Goal: Task Accomplishment & Management: Manage account settings

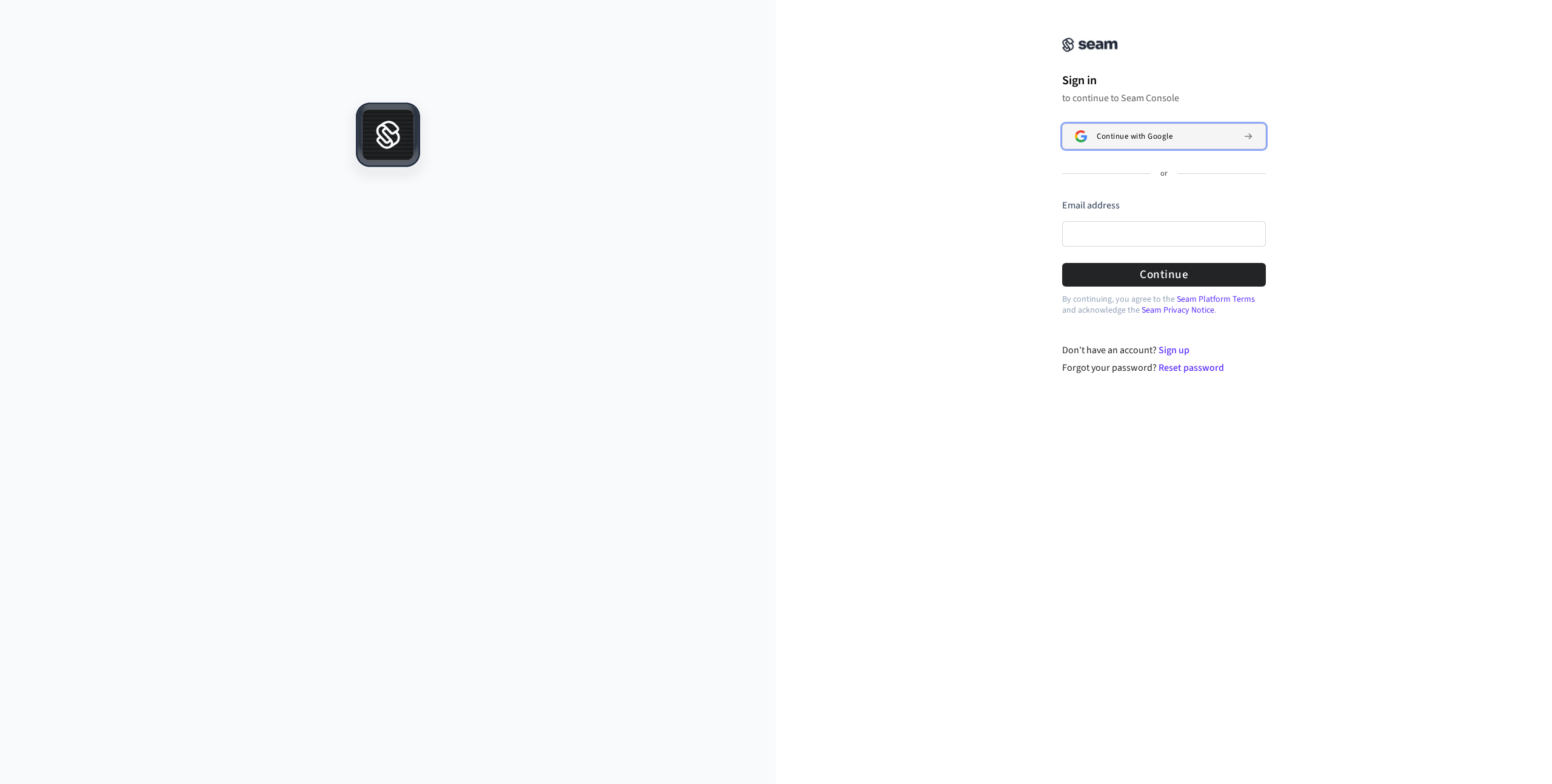
click at [1160, 133] on span "Continue with Google" at bounding box center [1134, 136] width 76 height 10
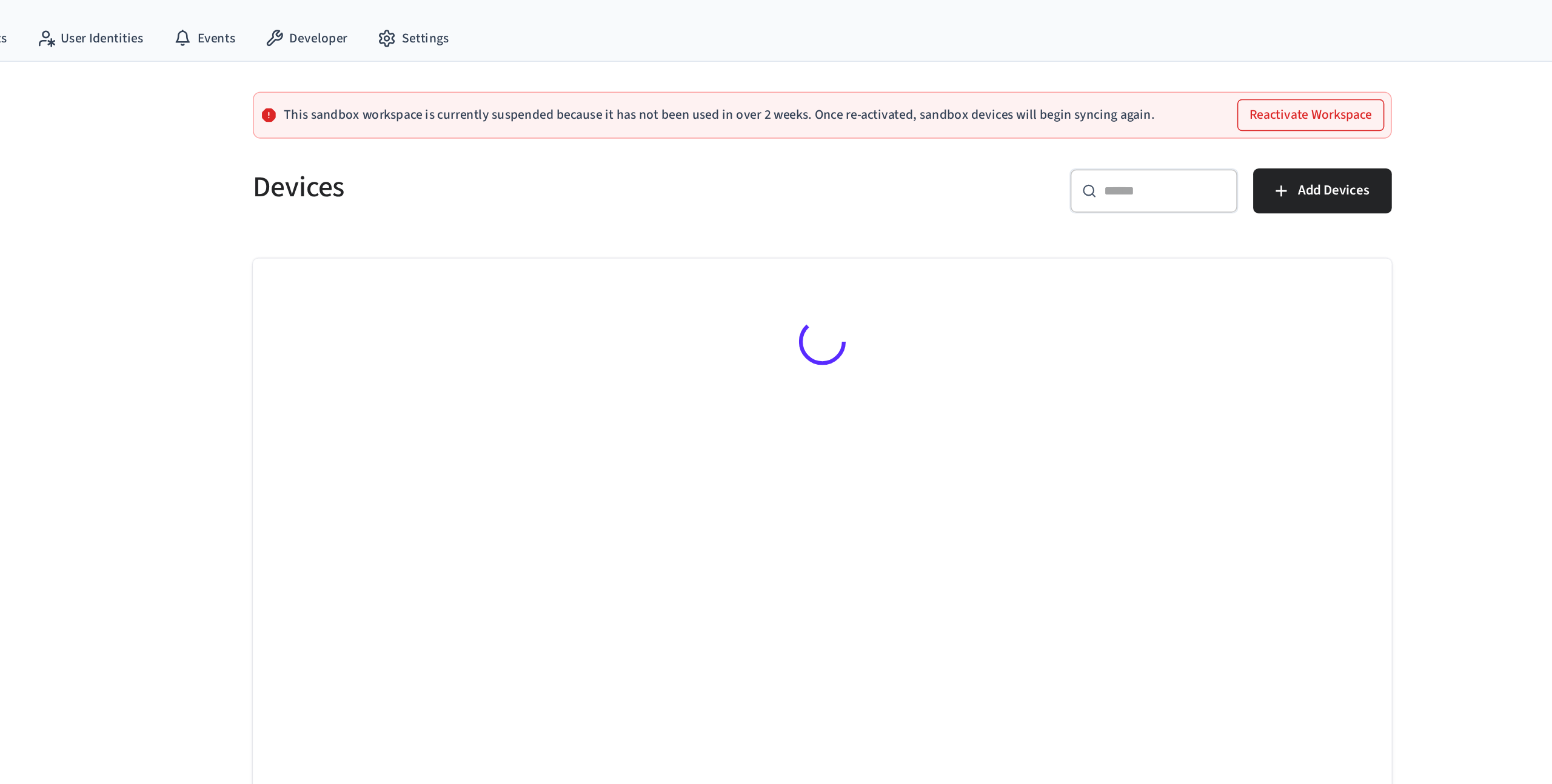
click at [1070, 106] on button "Reactivate Workspace" at bounding box center [1092, 99] width 94 height 20
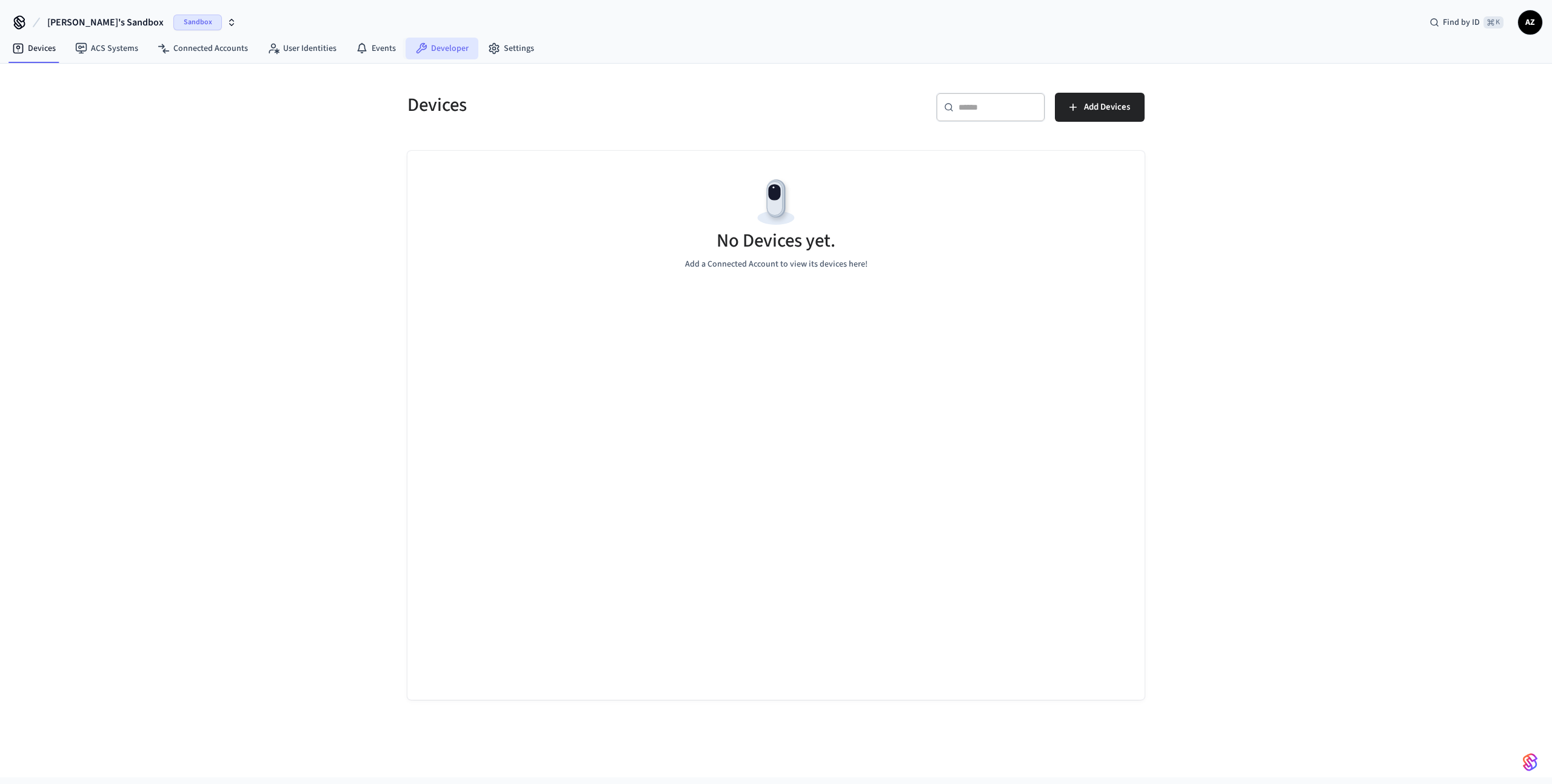
click at [466, 48] on link "Developer" at bounding box center [442, 48] width 73 height 22
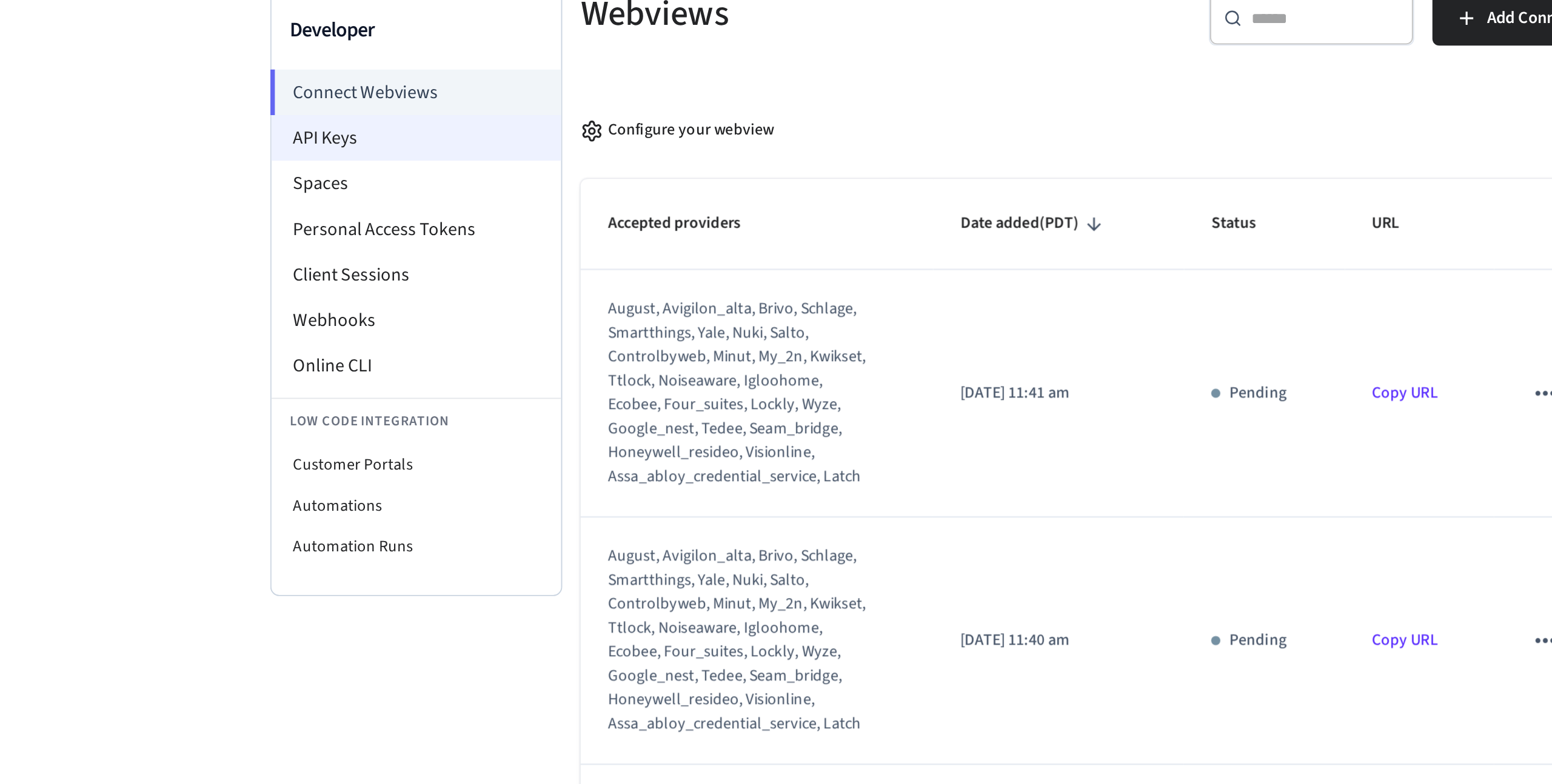
click at [475, 180] on li "API Keys" at bounding box center [475, 171] width 154 height 24
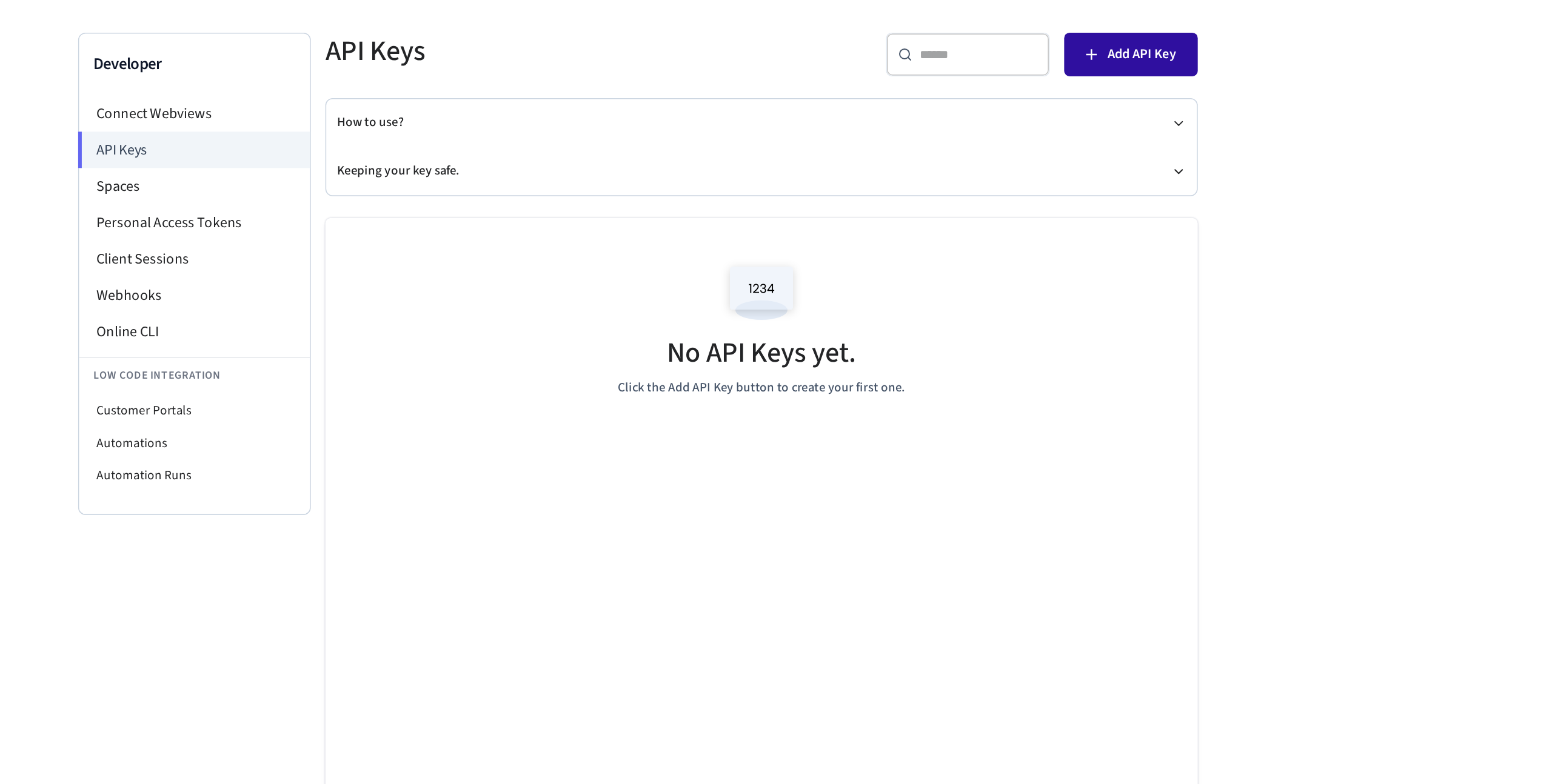
click at [1109, 119] on button "Add API Key" at bounding box center [1099, 108] width 89 height 29
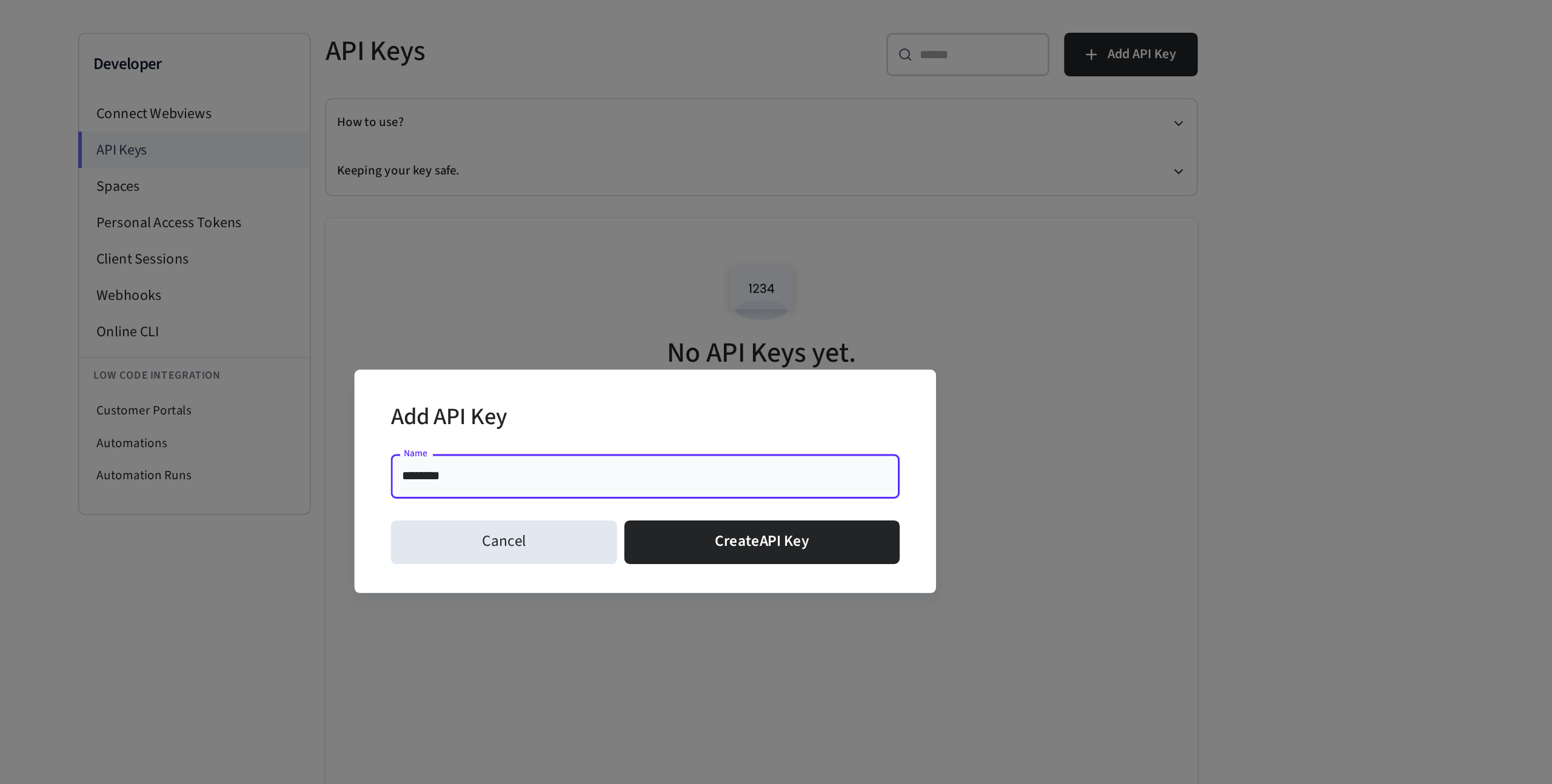
type input "*********"
click button "Create API Key" at bounding box center [853, 433] width 184 height 29
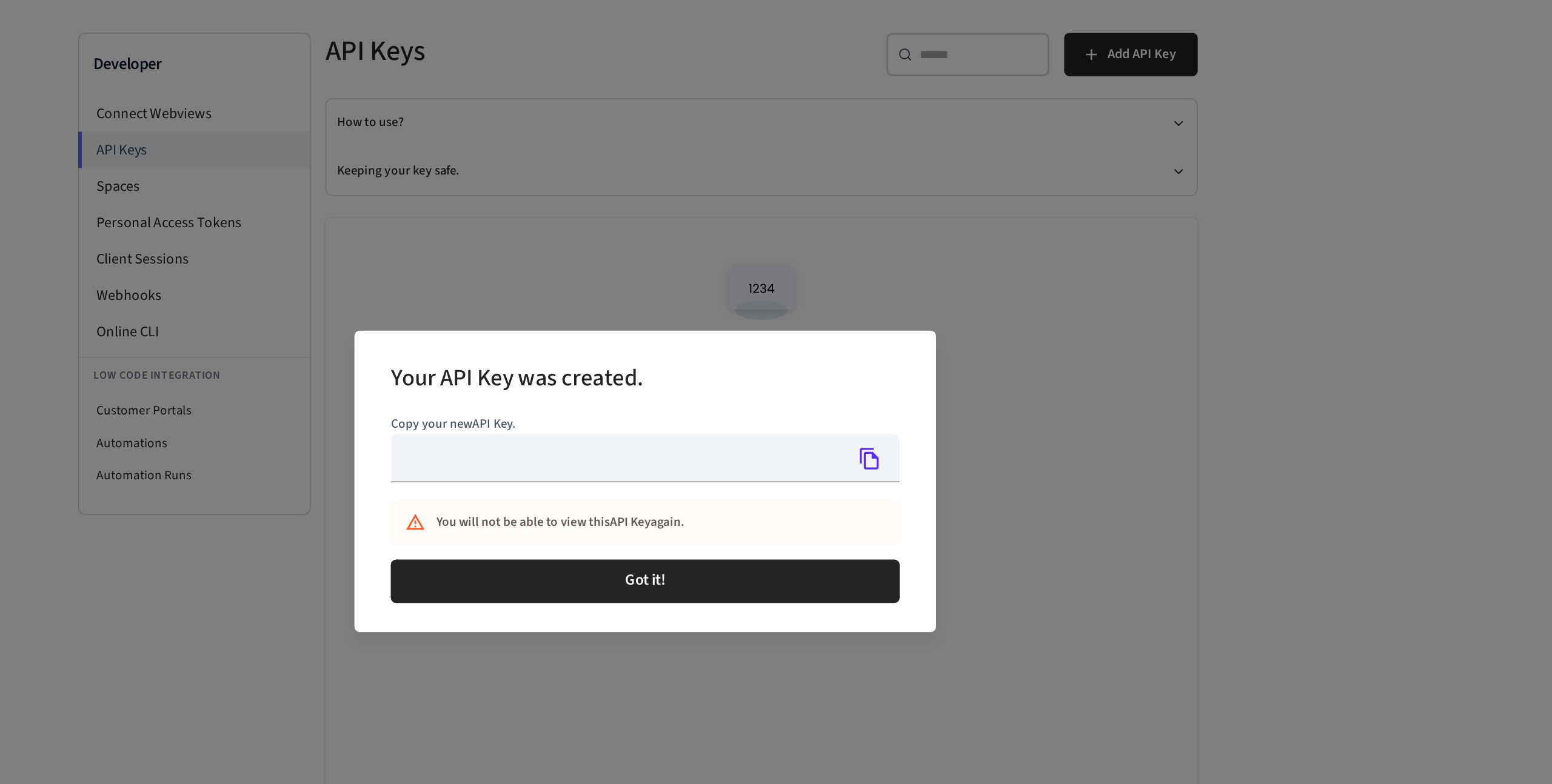
type input "**********"
click at [927, 374] on icon "Copy" at bounding box center [925, 377] width 13 height 15
click at [932, 378] on icon "Copy" at bounding box center [925, 377] width 16 height 16
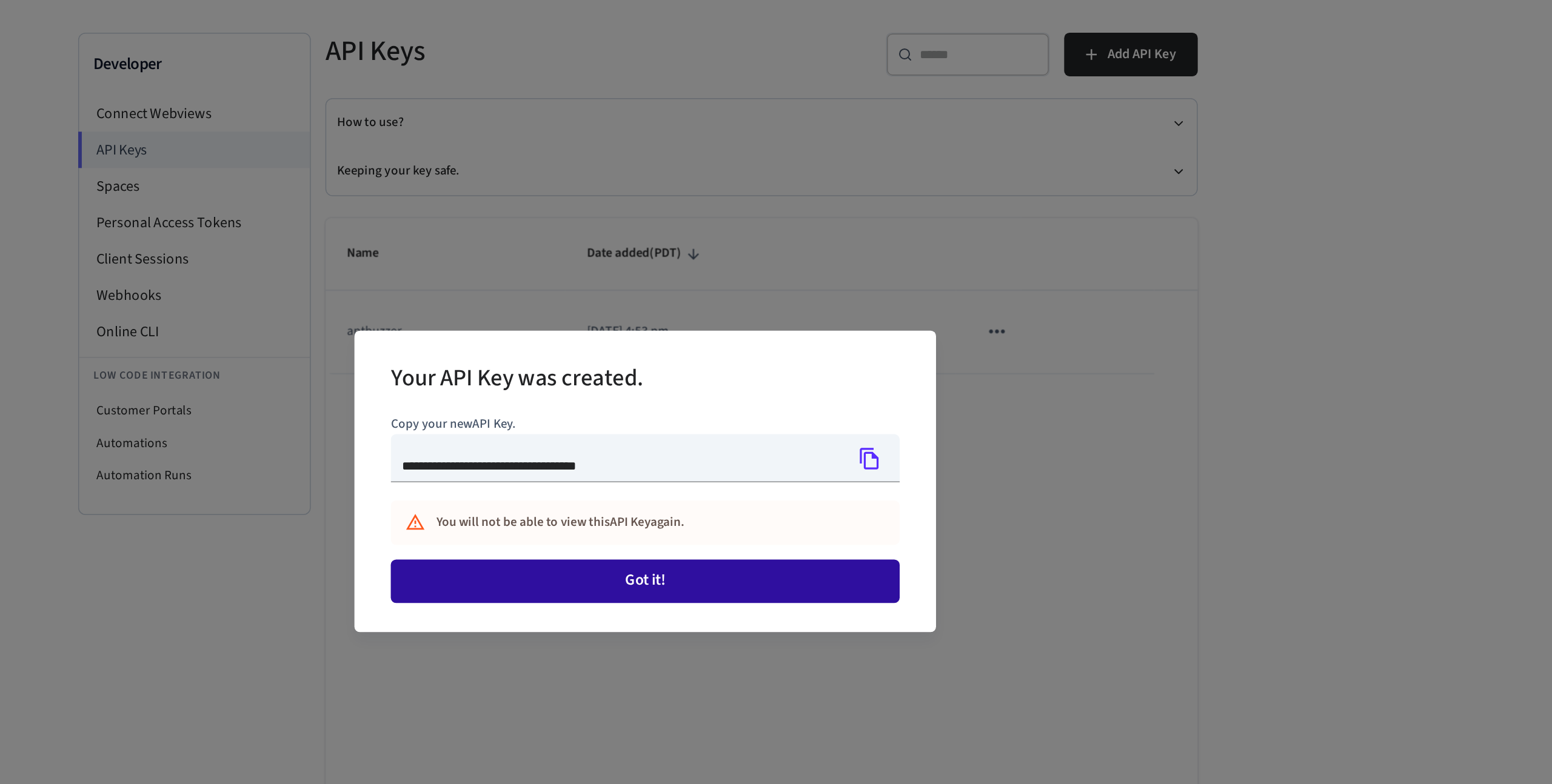
click at [833, 458] on button "Got it!" at bounding box center [776, 459] width 339 height 29
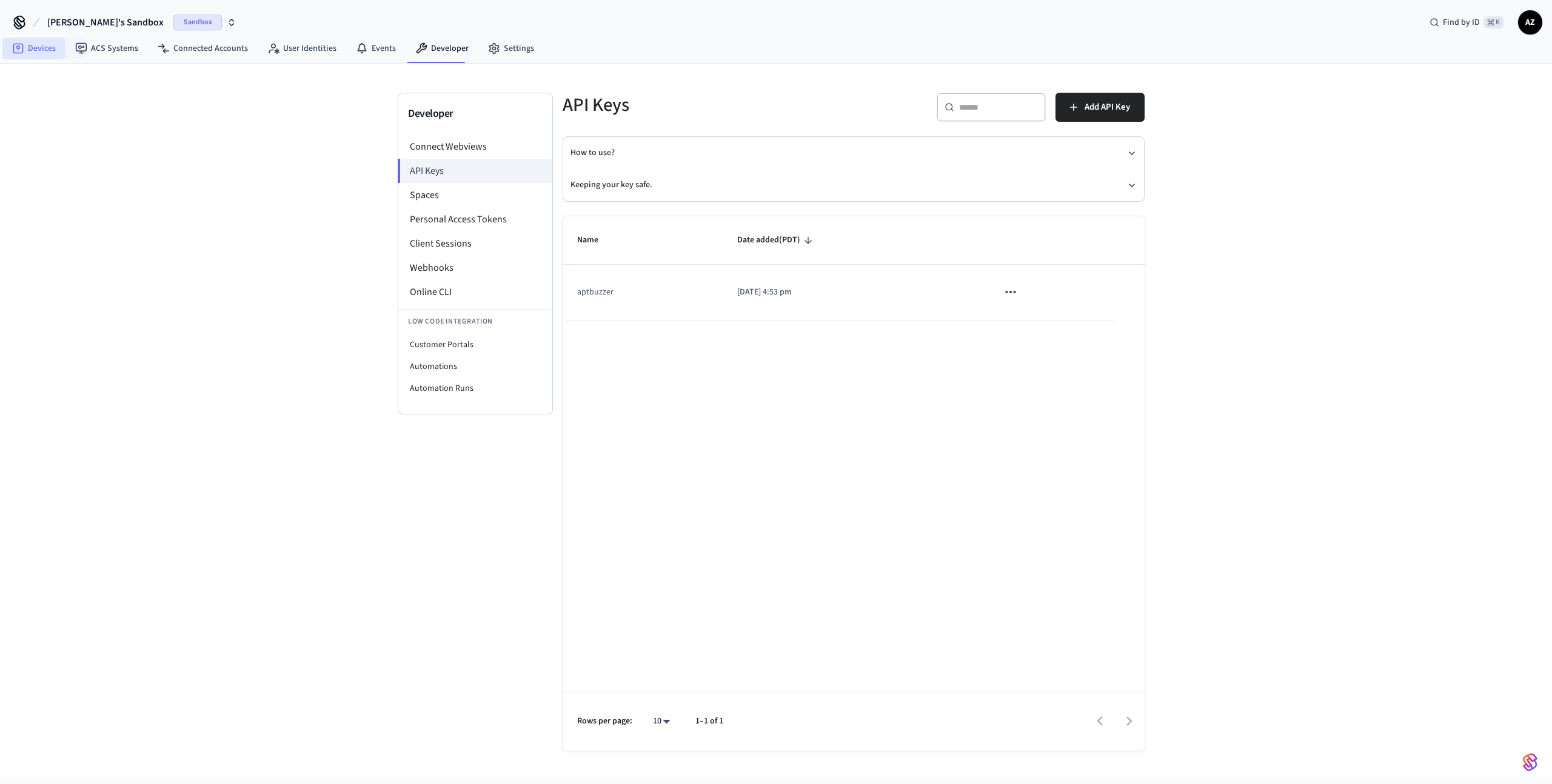
click at [48, 46] on link "Devices" at bounding box center [34, 48] width 63 height 22
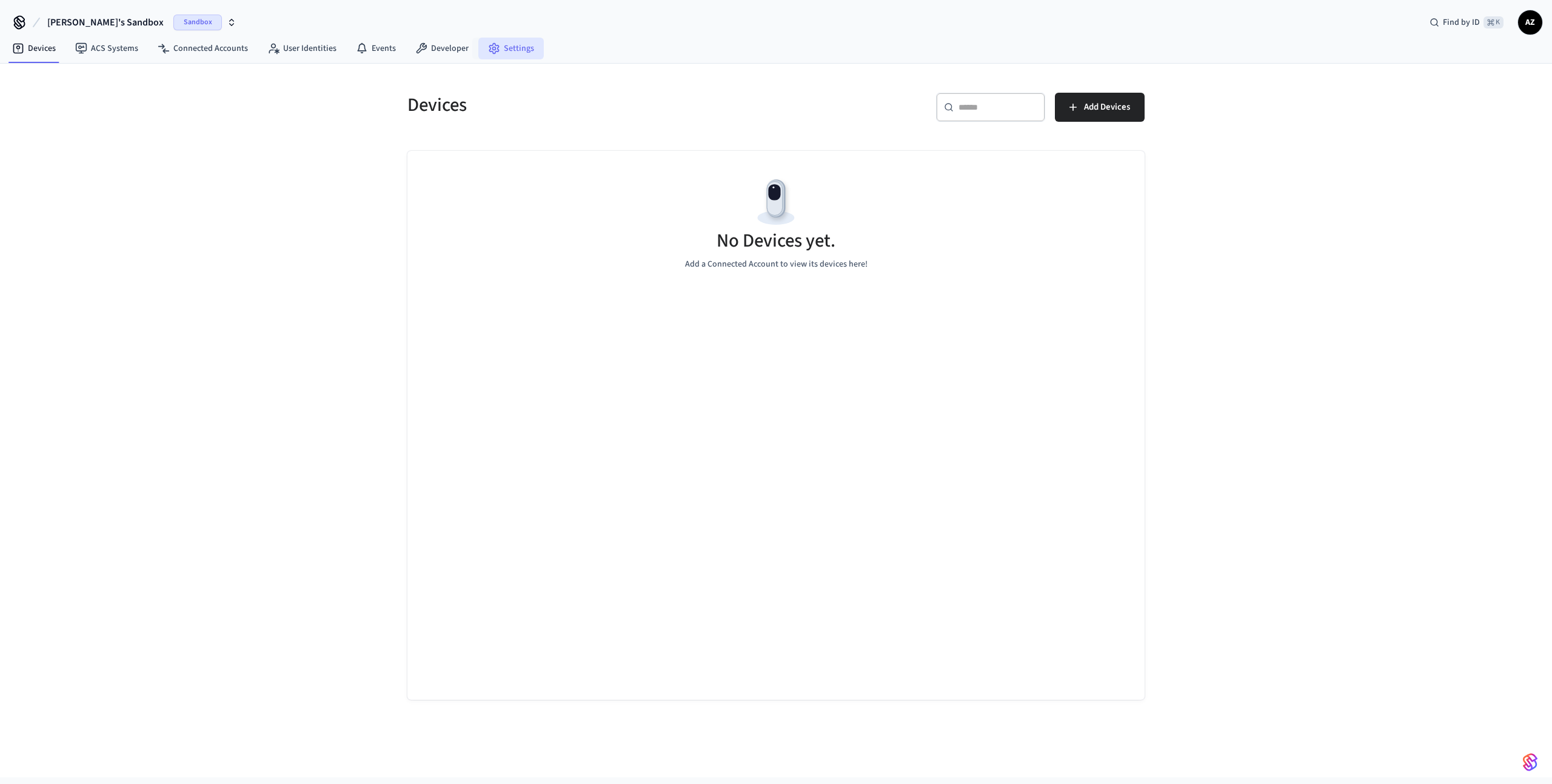
click at [503, 52] on link "Settings" at bounding box center [511, 48] width 66 height 22
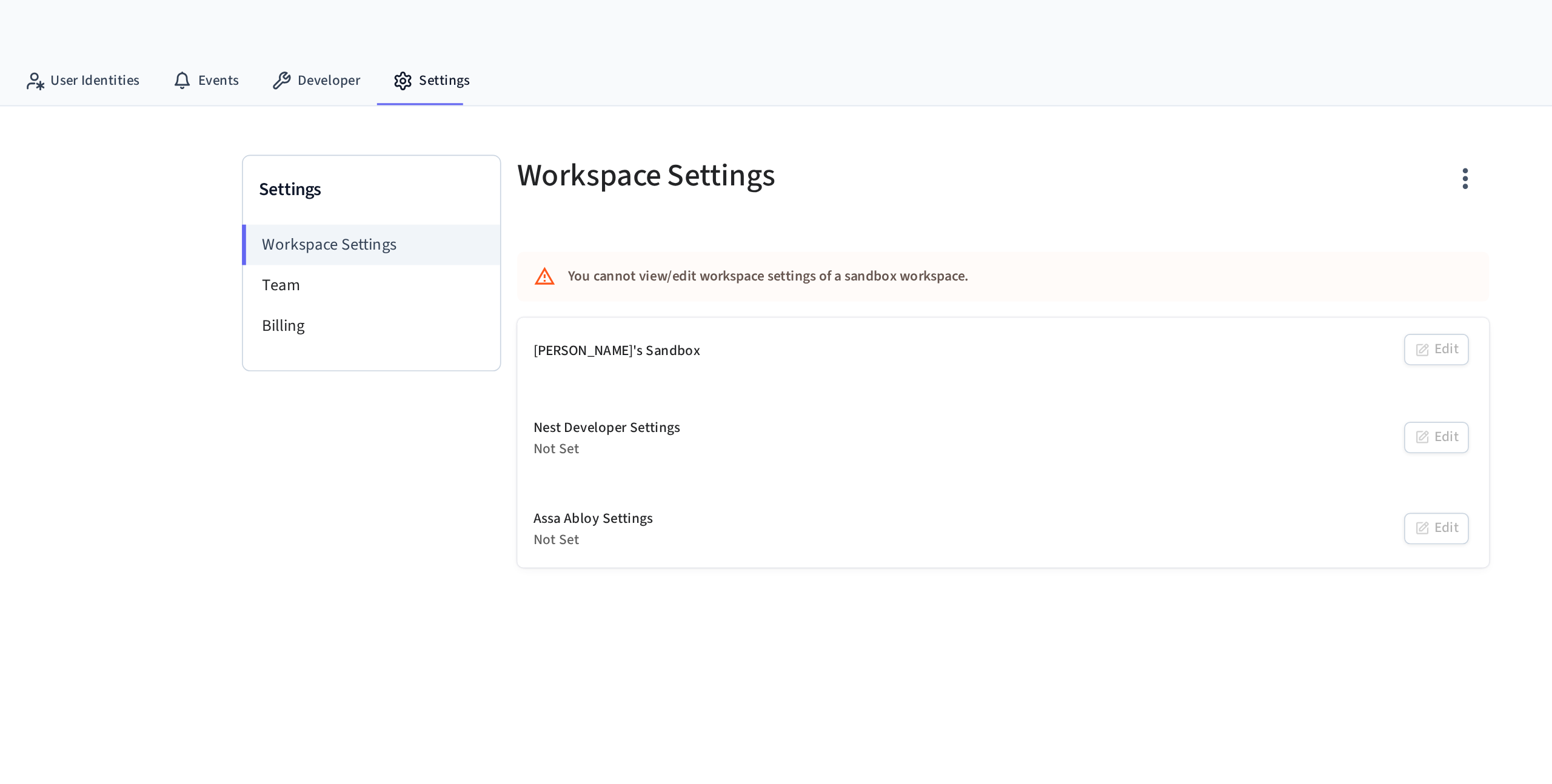
click at [1118, 213] on div "Andy's Sandbox Edit" at bounding box center [853, 211] width 582 height 41
